Goal: Navigation & Orientation: Find specific page/section

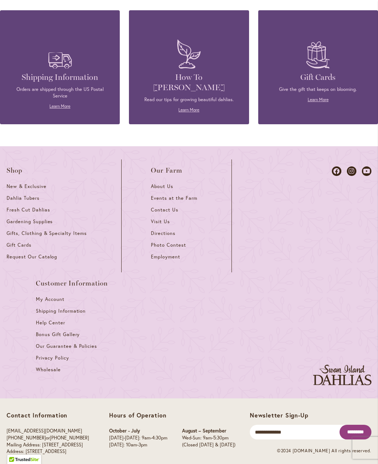
scroll to position [667, 0]
click at [50, 207] on link "Fresh Cut Dahlias" at bounding box center [49, 213] width 85 height 12
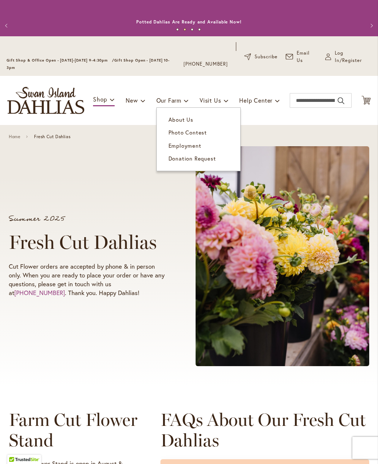
click at [173, 116] on link "About Us" at bounding box center [198, 119] width 83 height 13
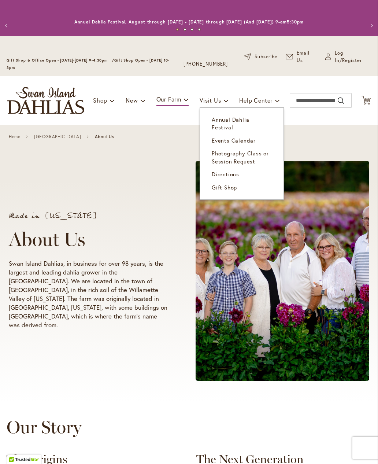
click at [212, 168] on link "Directions" at bounding box center [241, 174] width 83 height 13
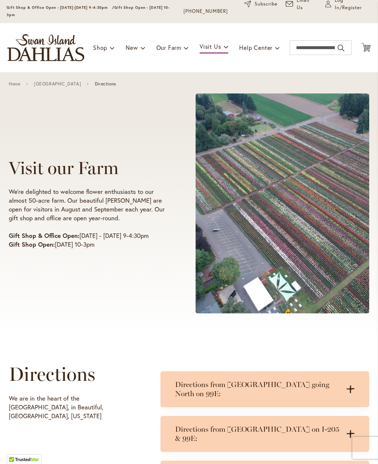
scroll to position [48, 0]
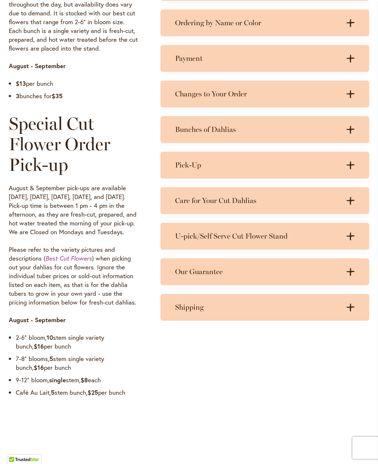
scroll to position [521, 0]
